Goal: Find specific page/section: Find specific page/section

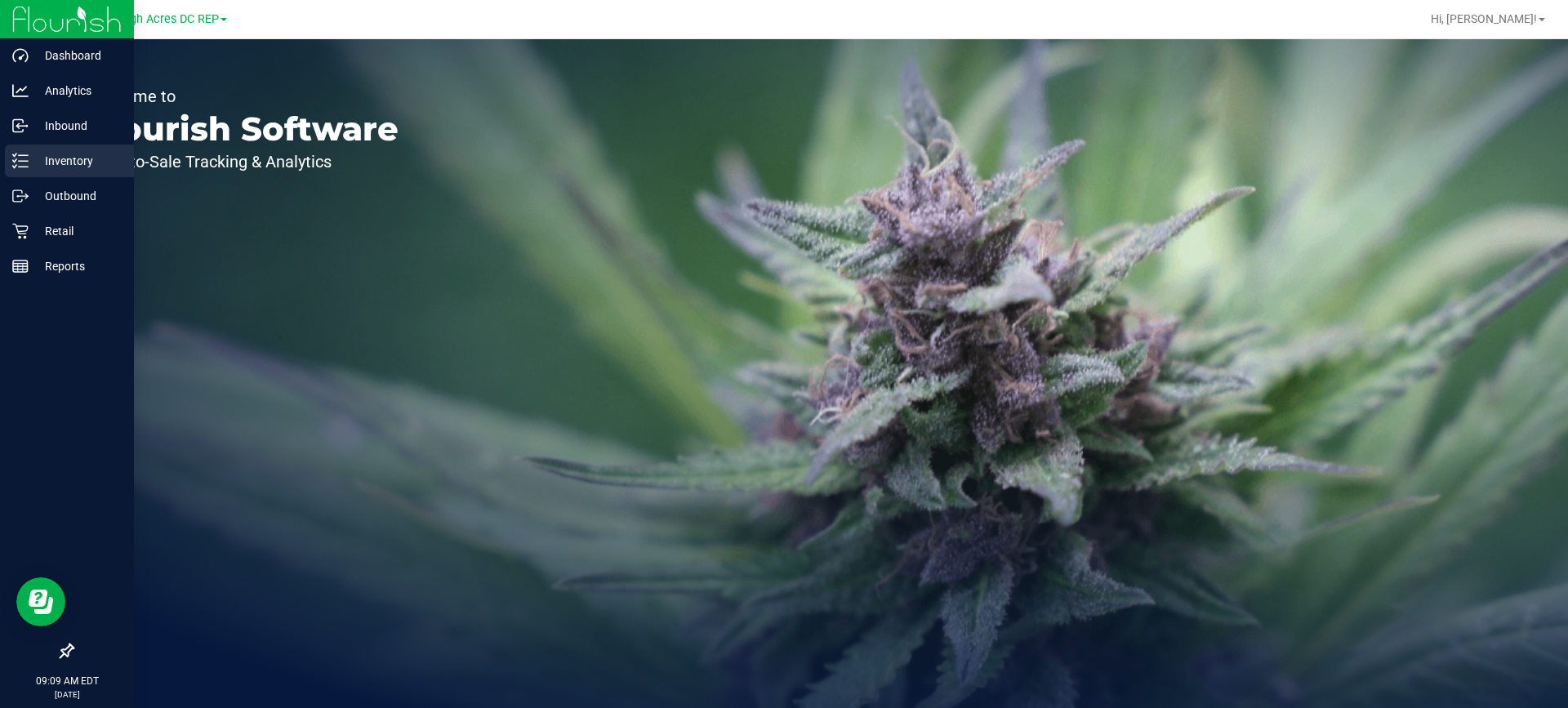
click at [86, 163] on p "Inventory" at bounding box center [77, 161] width 98 height 20
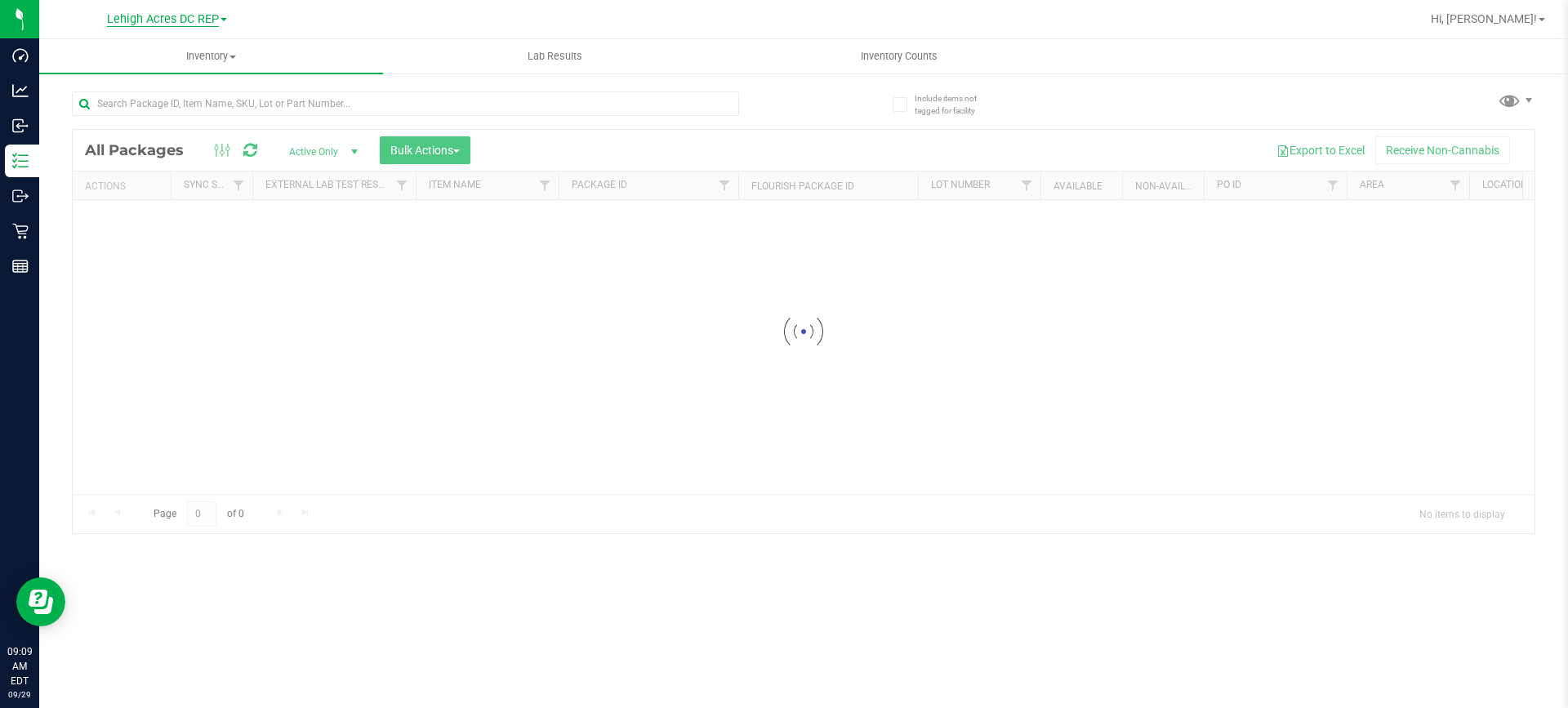
click at [216, 17] on span "Lehigh Acres DC REP" at bounding box center [163, 20] width 112 height 15
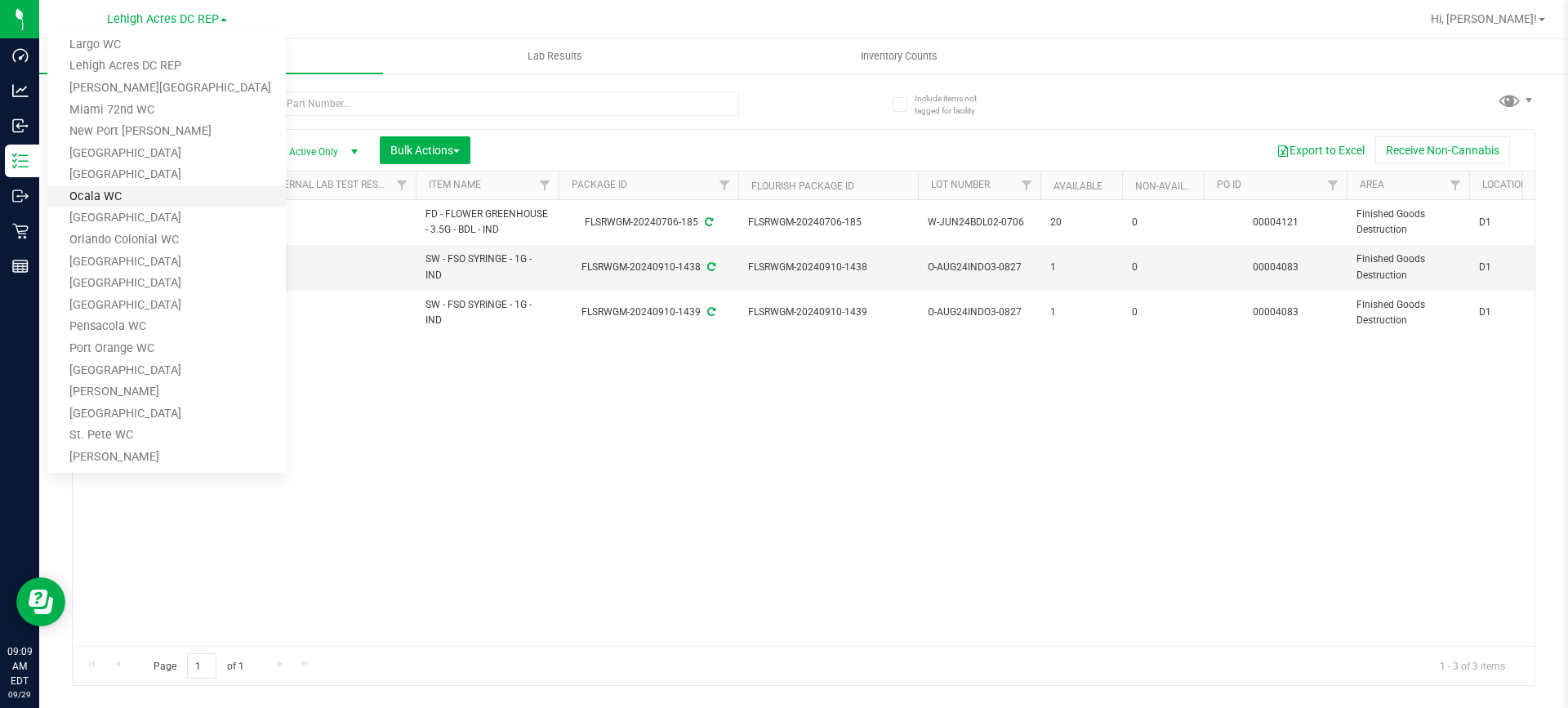
scroll to position [380, 0]
click at [196, 177] on link "[GEOGRAPHIC_DATA]" at bounding box center [167, 176] width 239 height 22
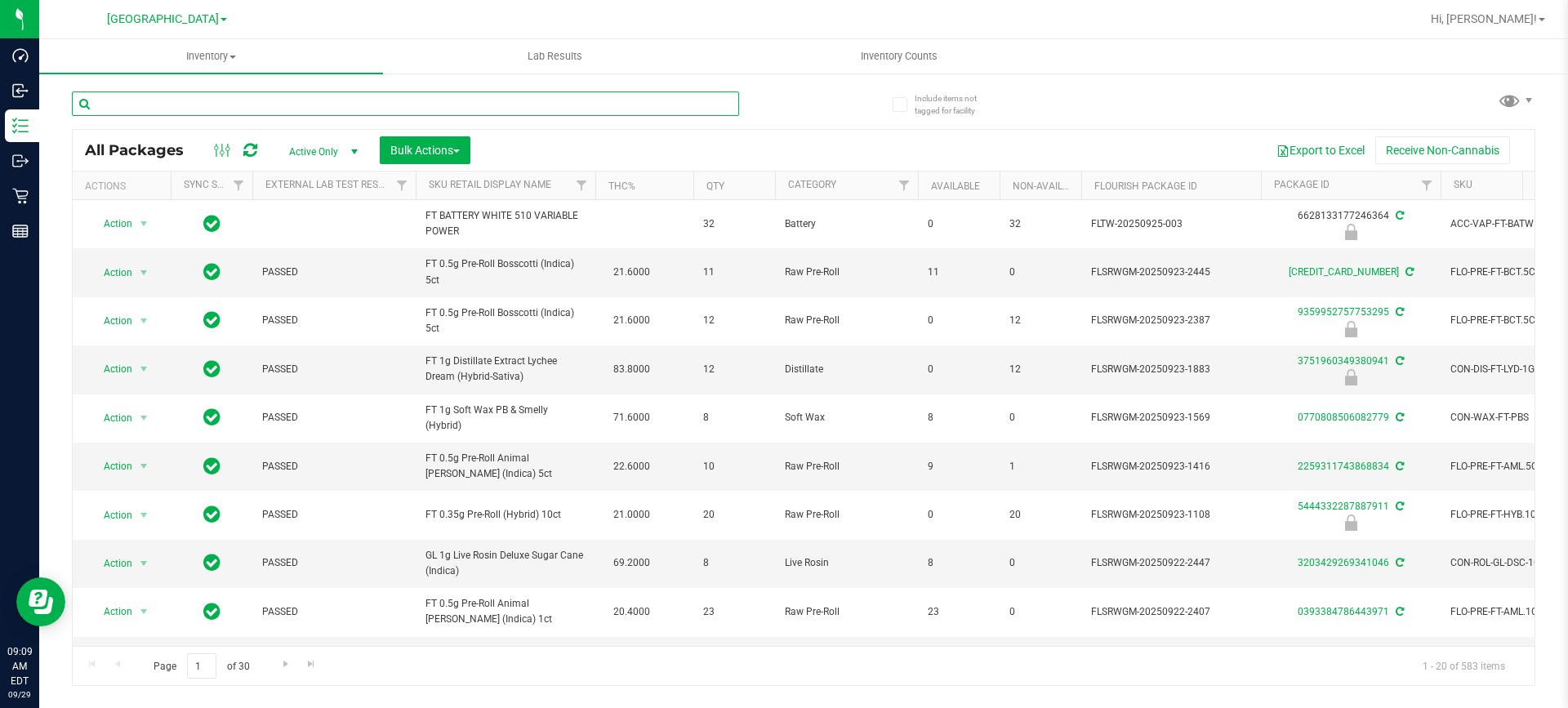
click at [265, 106] on input "text" at bounding box center [405, 104] width 668 height 25
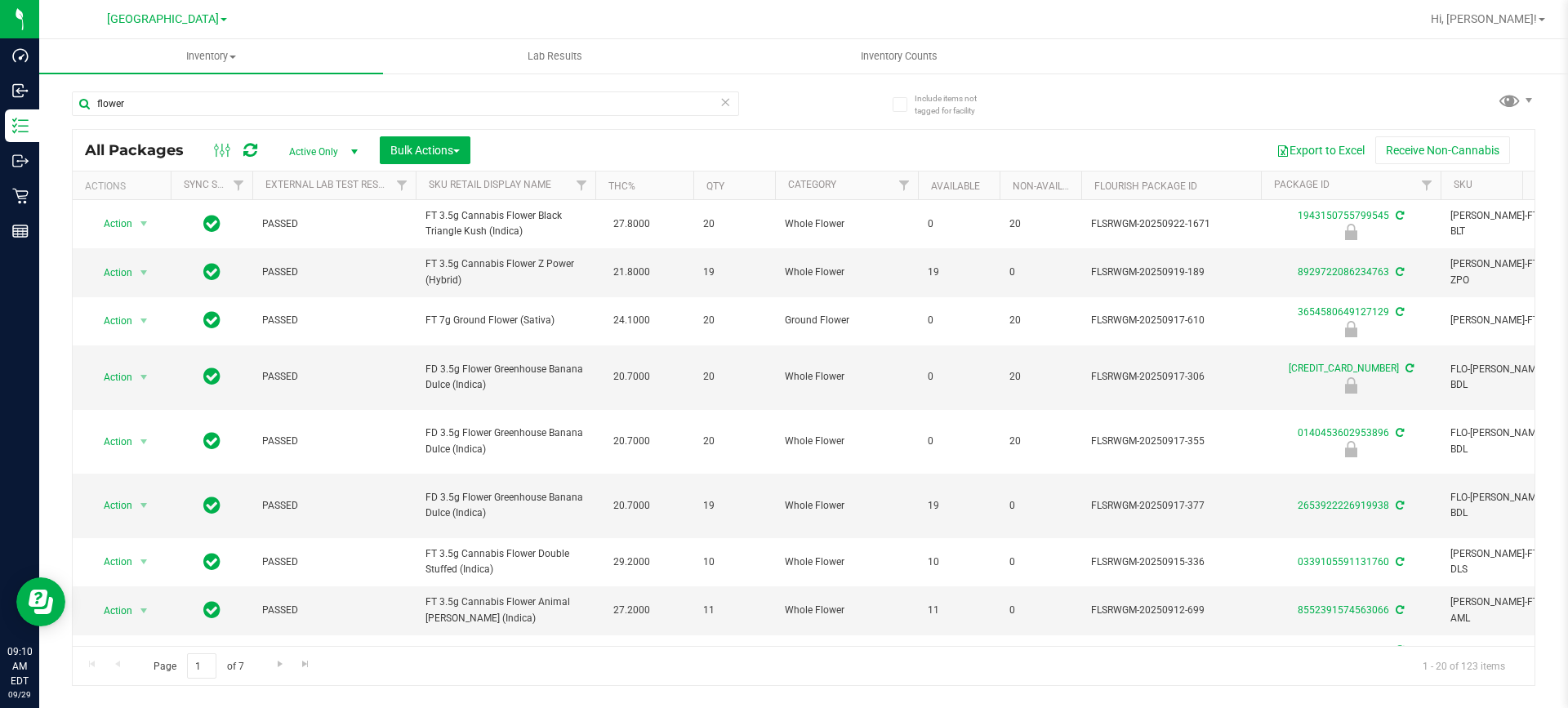
click at [656, 187] on th "THC%" at bounding box center [644, 186] width 98 height 28
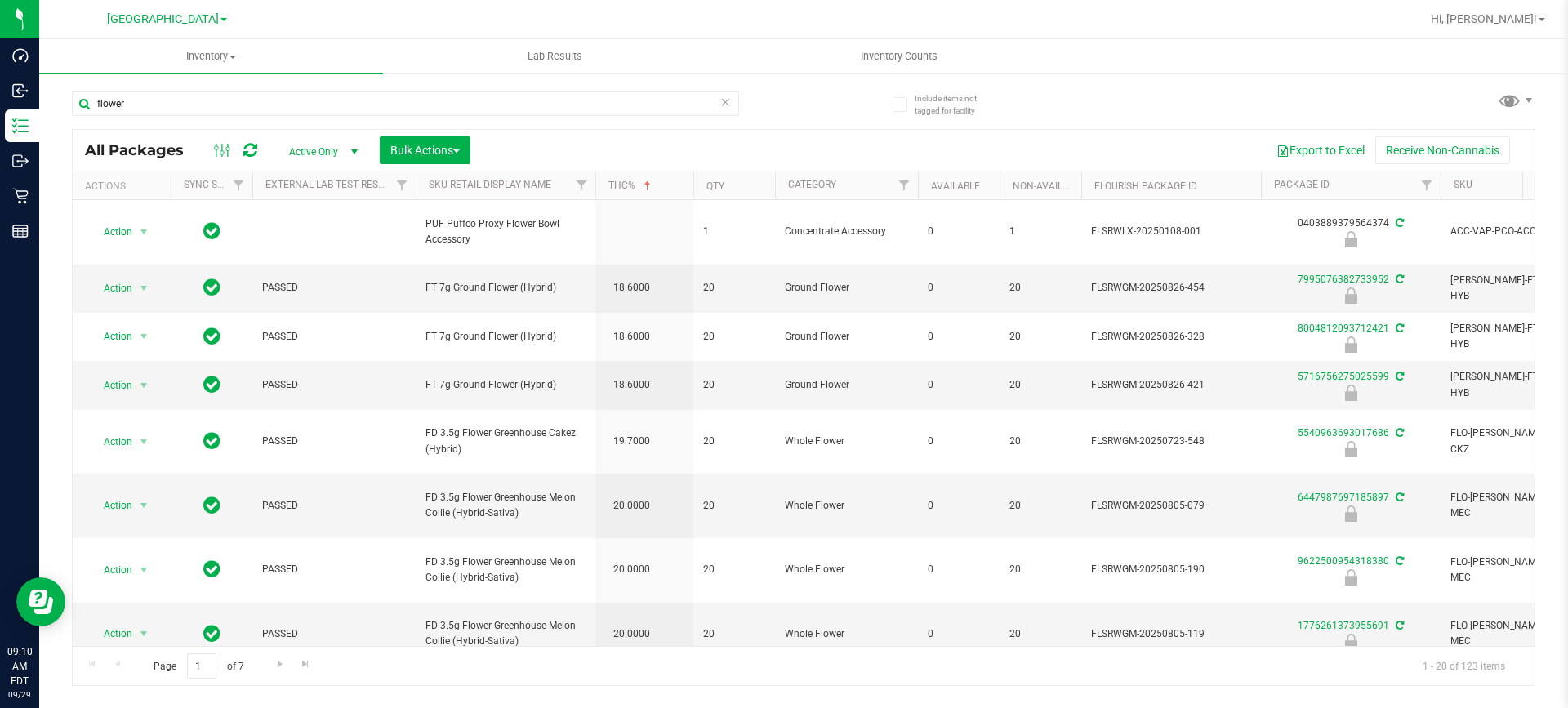
click at [656, 187] on th "THC%" at bounding box center [644, 186] width 98 height 28
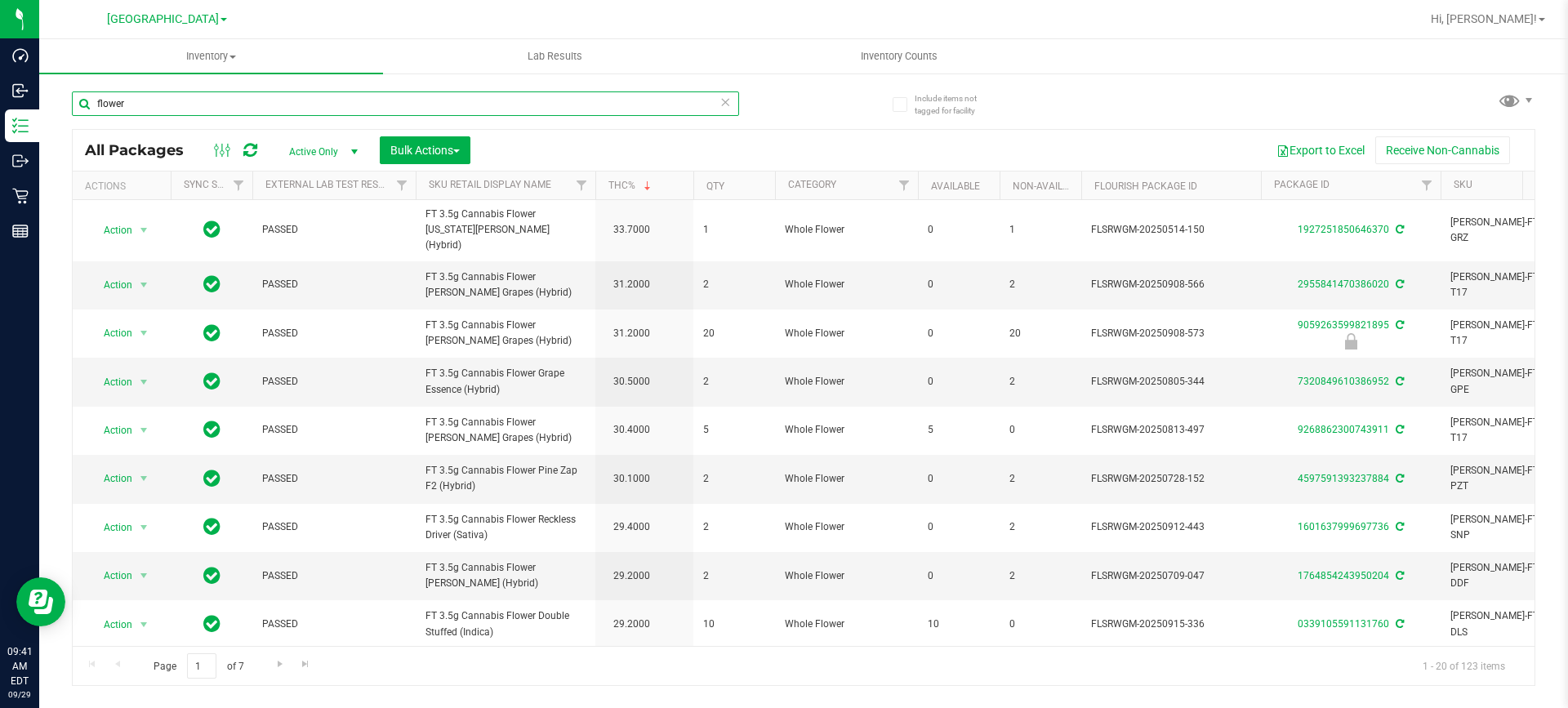
click at [175, 94] on input "flower" at bounding box center [405, 104] width 668 height 25
type input "f"
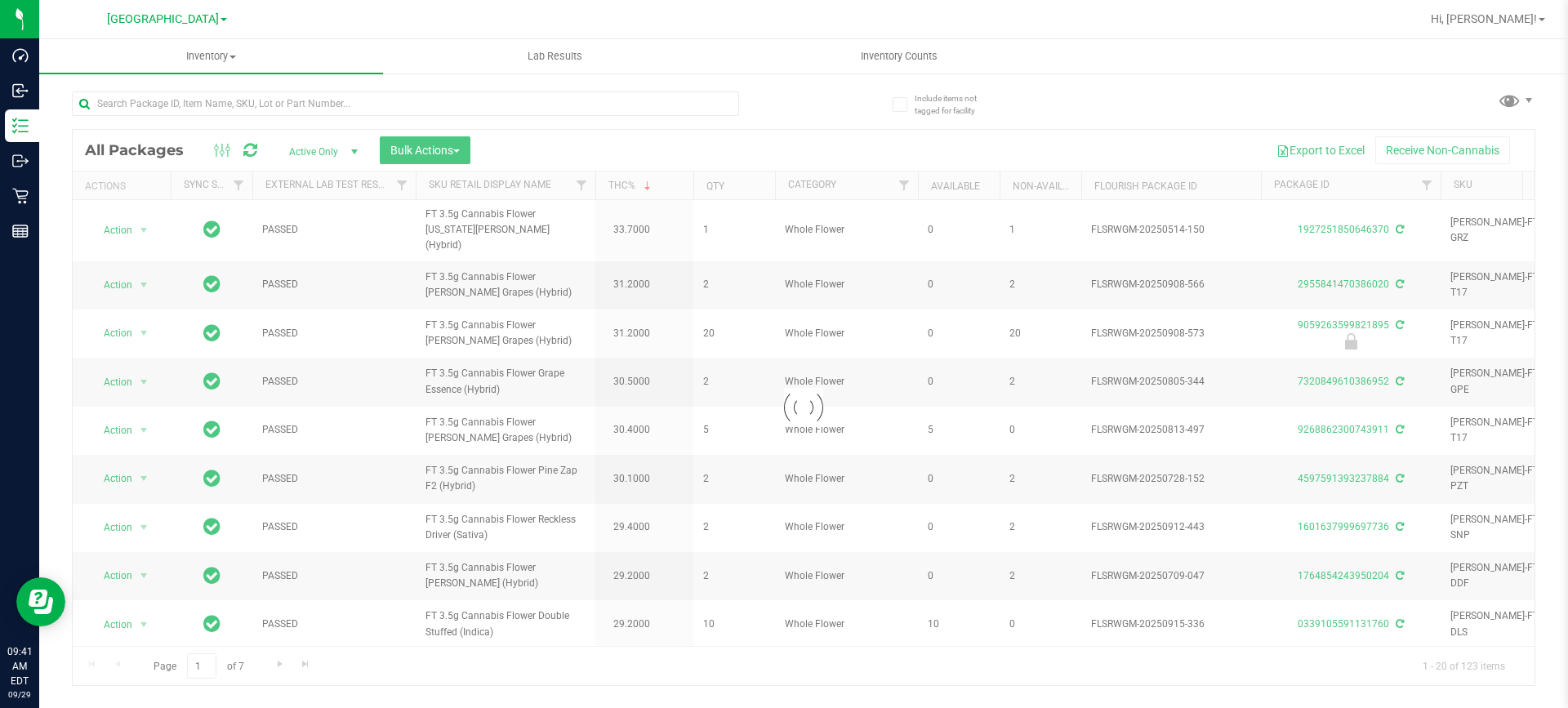
click at [221, 19] on span at bounding box center [223, 19] width 7 height 3
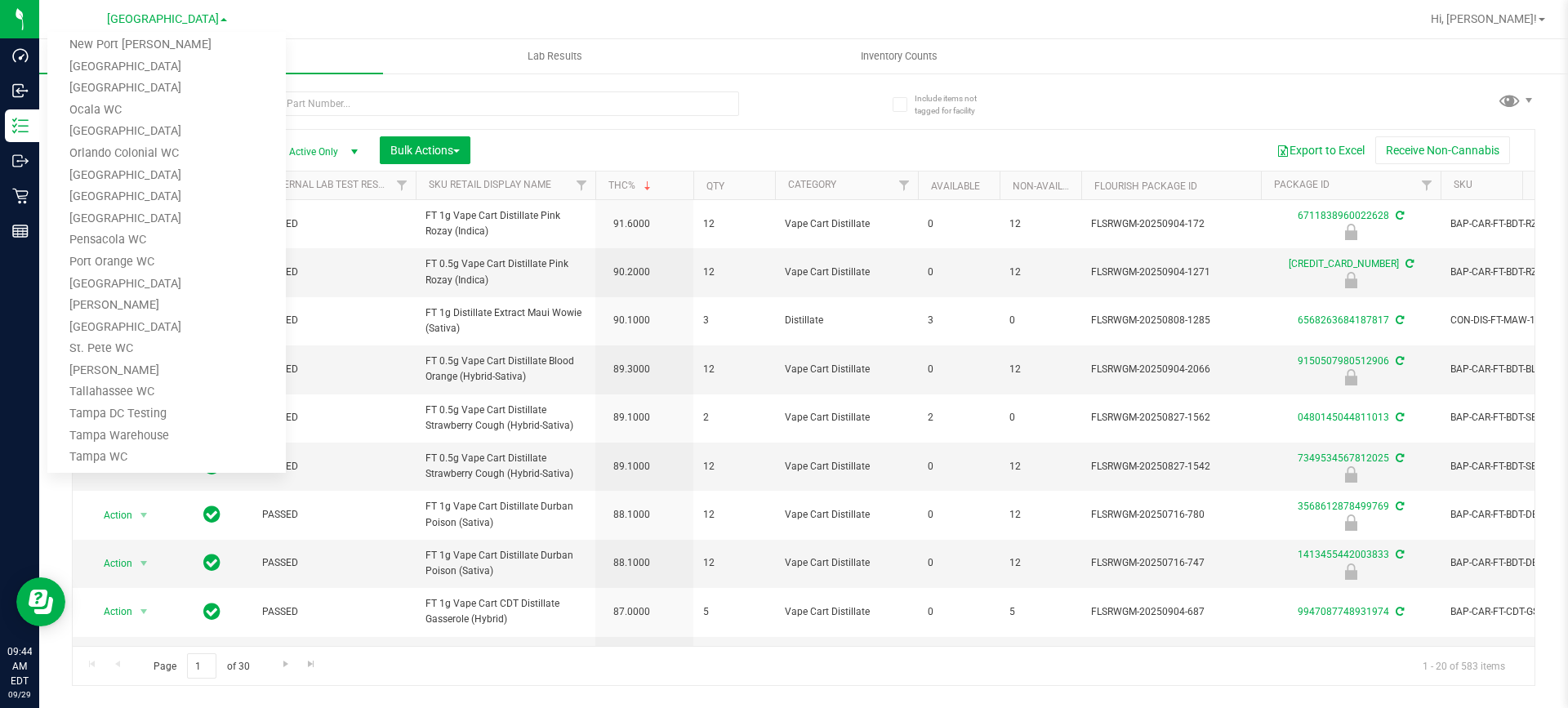
scroll to position [542, 0]
click at [179, 352] on link "Tampa Warehouse" at bounding box center [167, 361] width 239 height 22
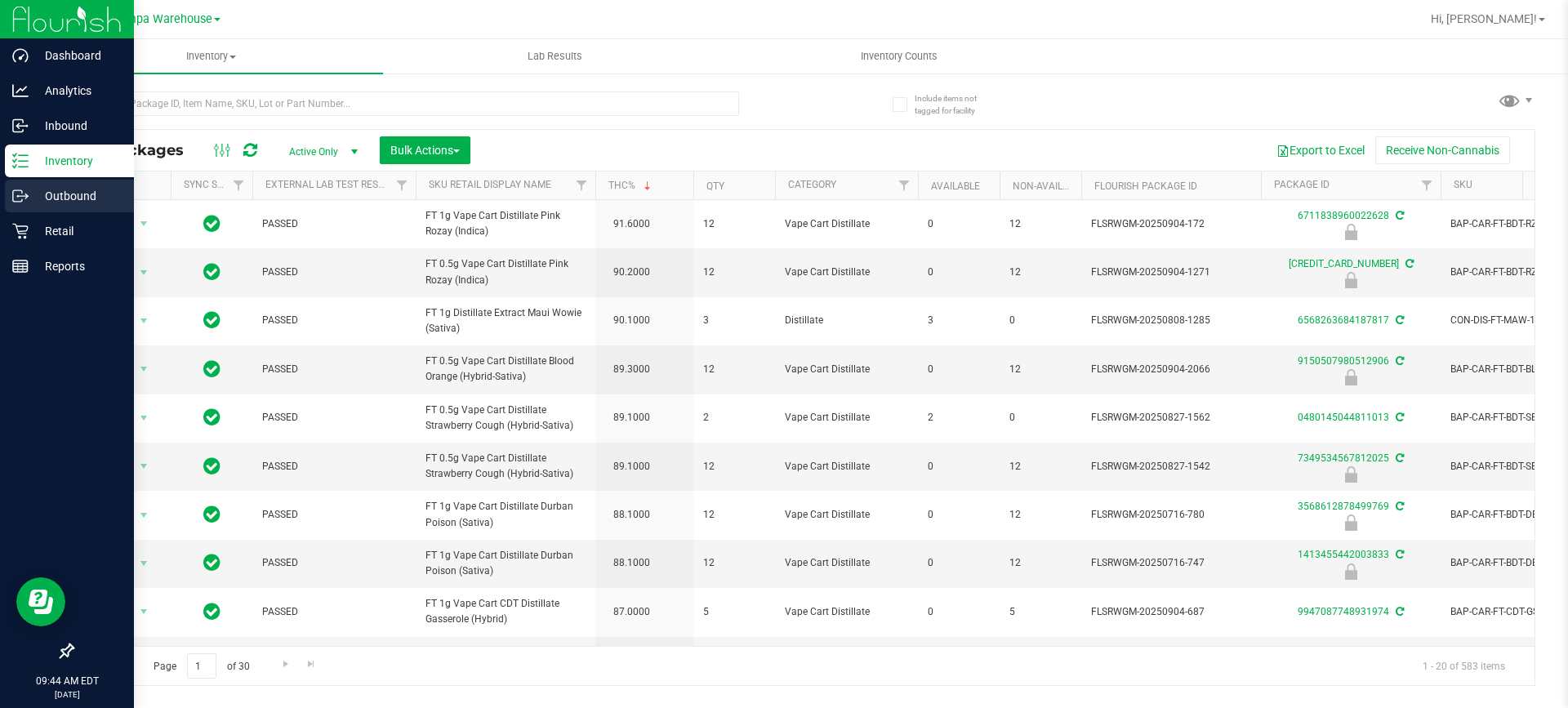
click at [94, 187] on p "Outbound" at bounding box center [77, 196] width 98 height 20
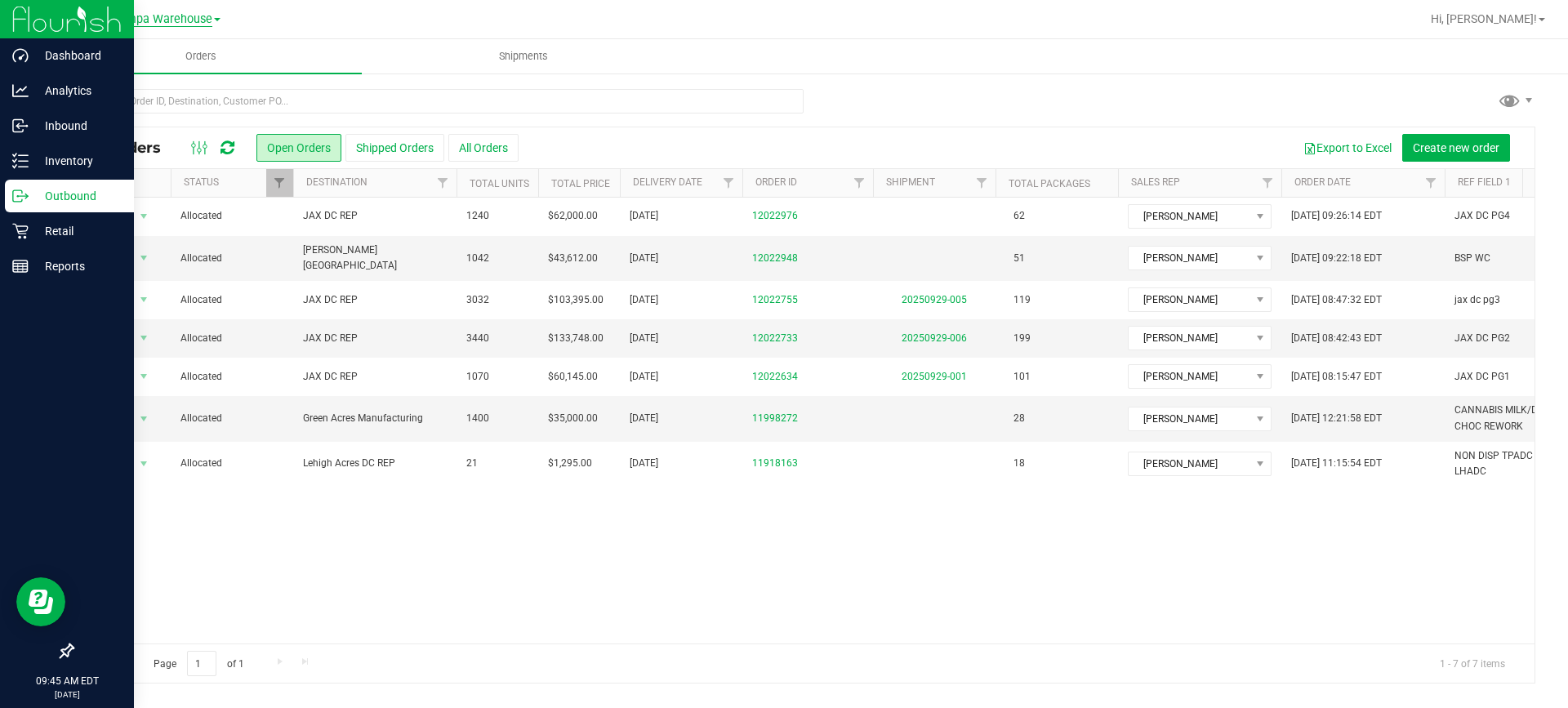
click at [209, 13] on span "Tampa Warehouse" at bounding box center [162, 20] width 99 height 15
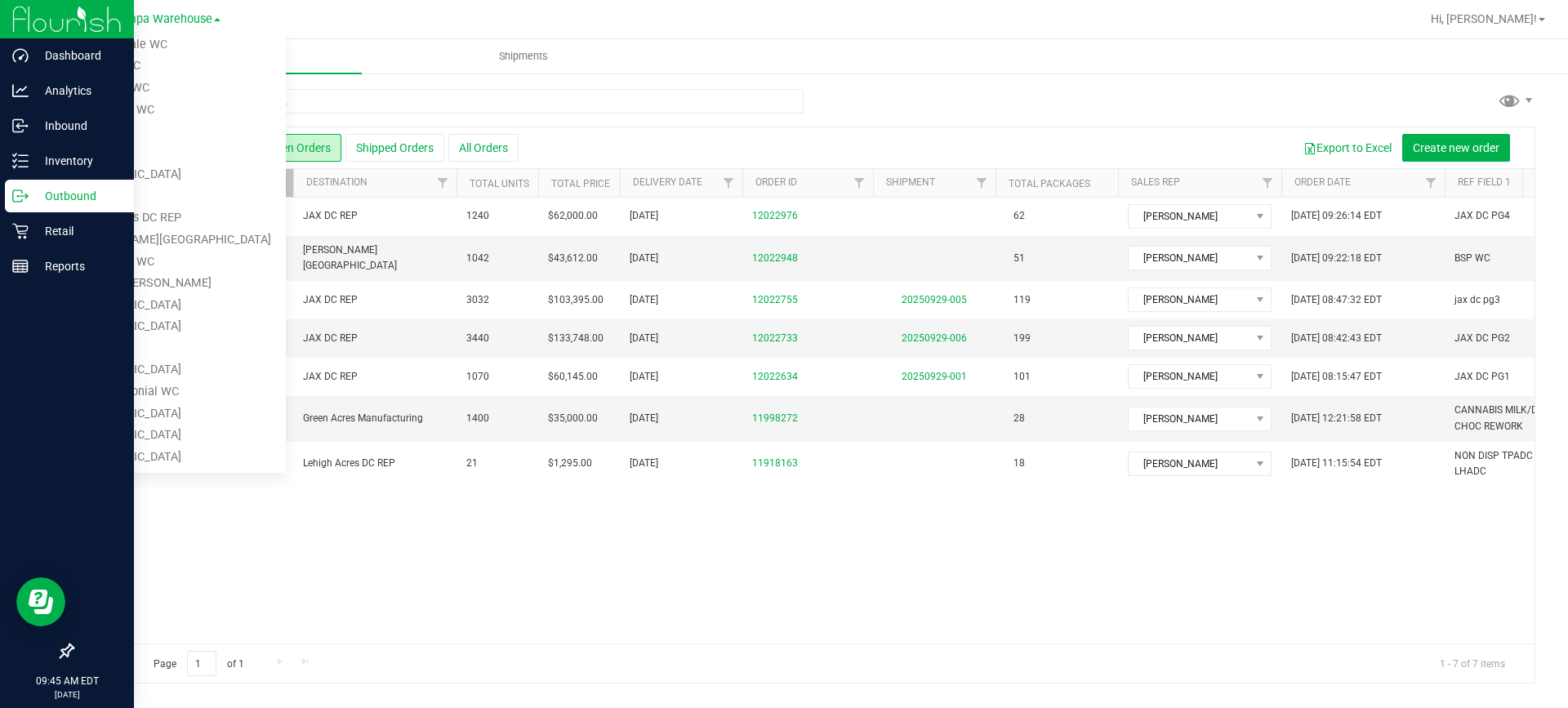
scroll to position [134, 0]
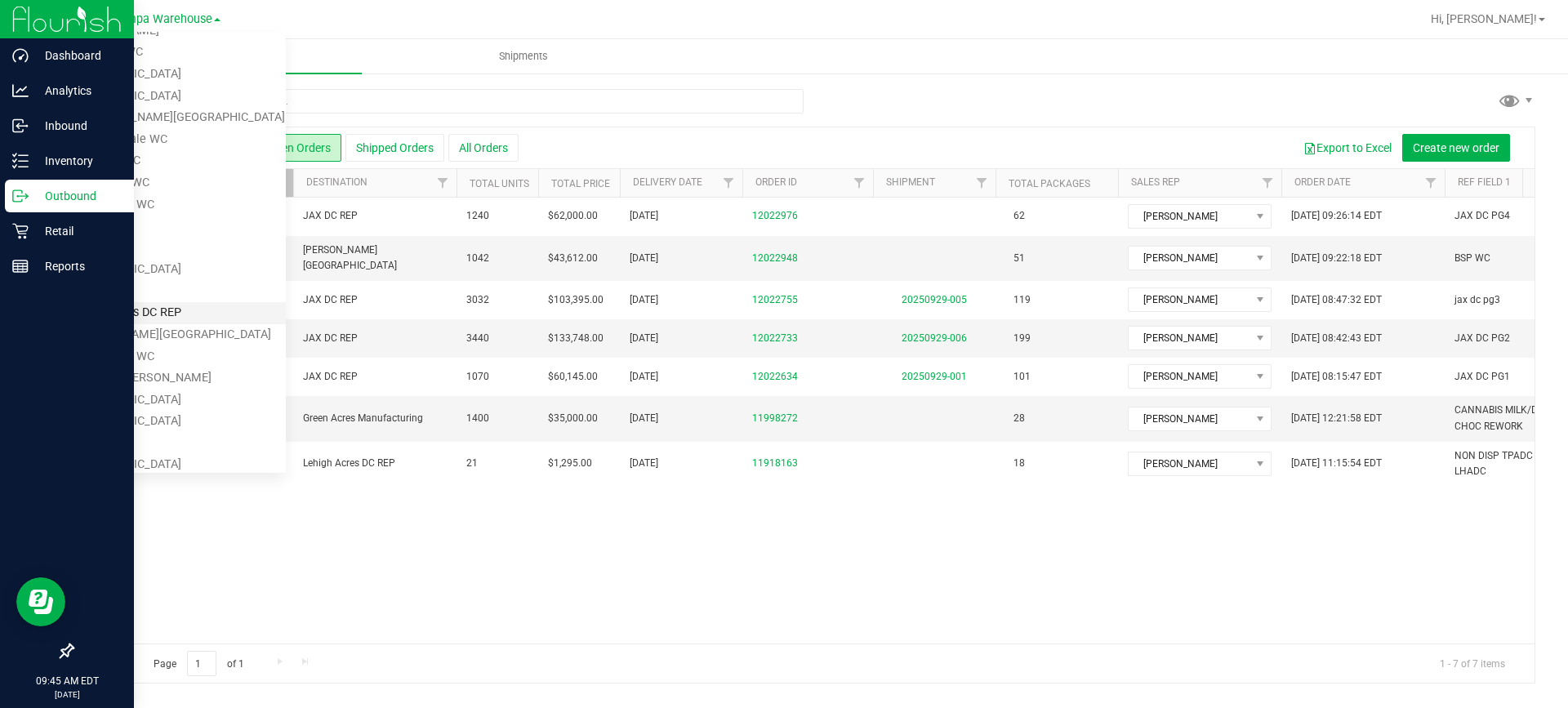
click at [188, 309] on link "Lehigh Acres DC REP" at bounding box center [167, 312] width 239 height 22
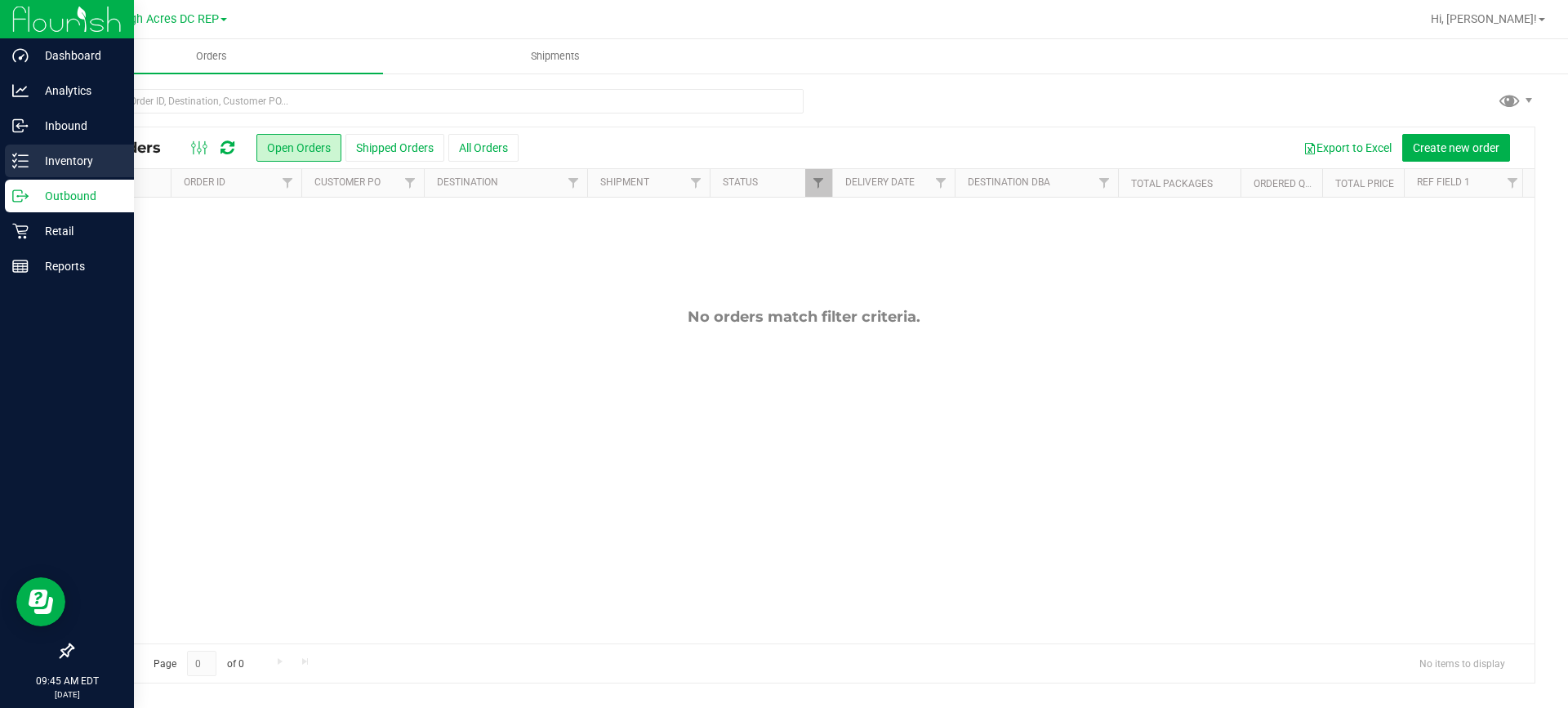
click at [46, 157] on p "Inventory" at bounding box center [77, 161] width 98 height 20
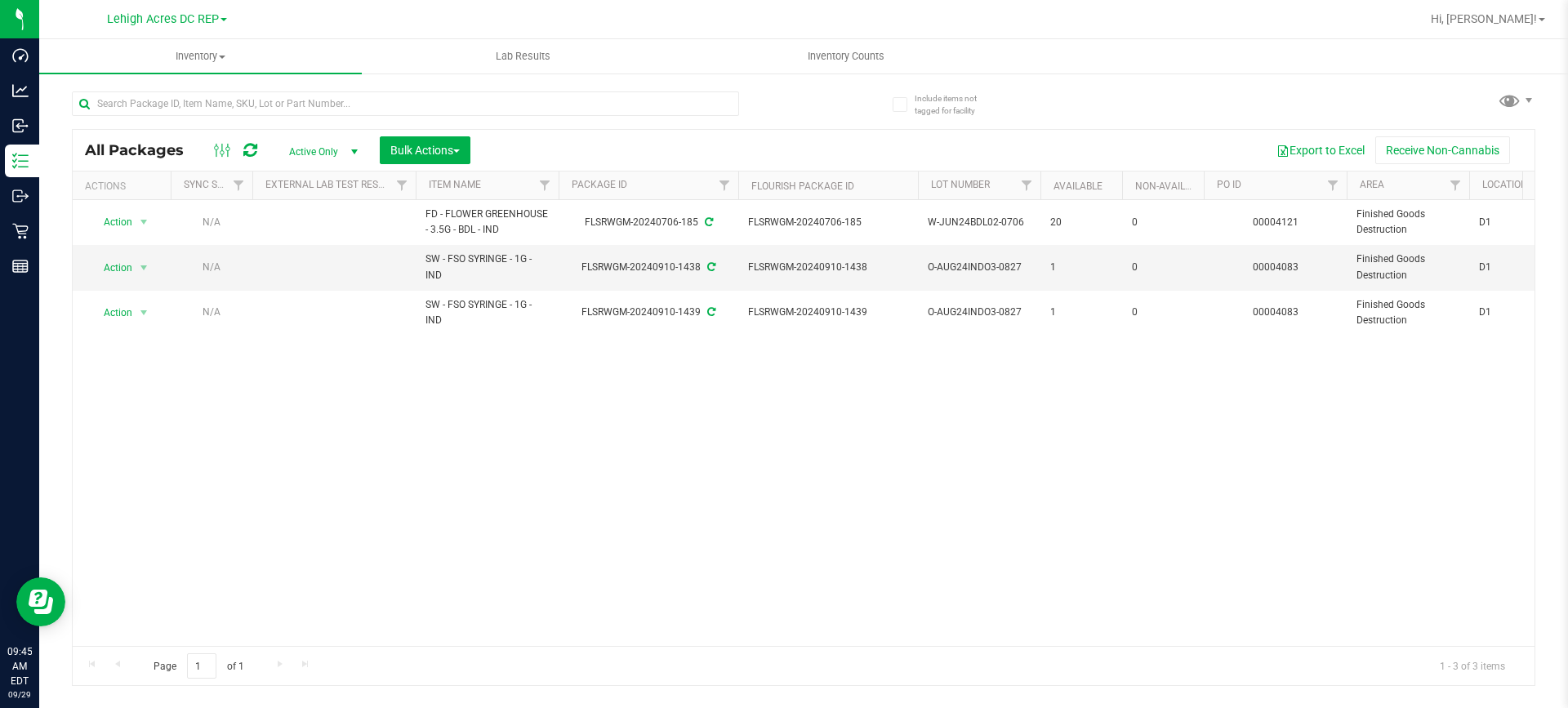
click at [900, 104] on icon at bounding box center [899, 104] width 10 height 0
click at [0, 0] on input "Include items not tagged for facility" at bounding box center [0, 0] width 0 height 0
